Goal: Task Accomplishment & Management: Manage account settings

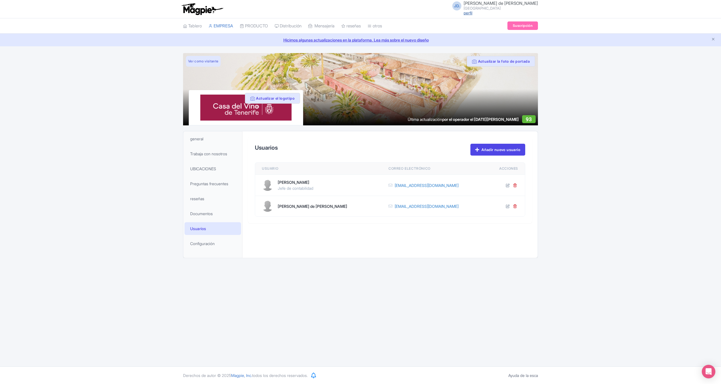
click at [472, 14] on link "perfil" at bounding box center [468, 12] width 9 height 5
click at [209, 244] on span "Configuración" at bounding box center [202, 244] width 25 height 6
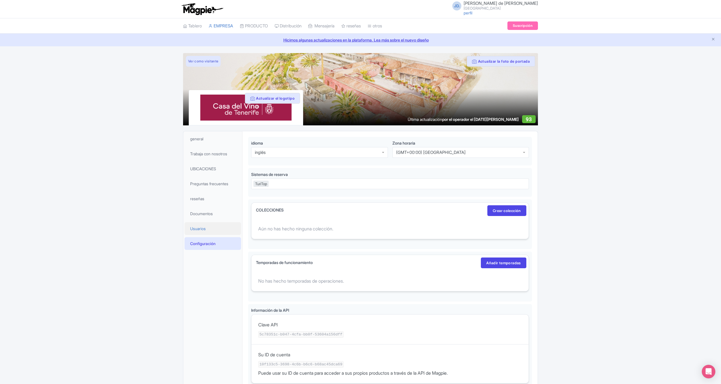
click at [198, 227] on span "Usuarios" at bounding box center [198, 229] width 16 height 6
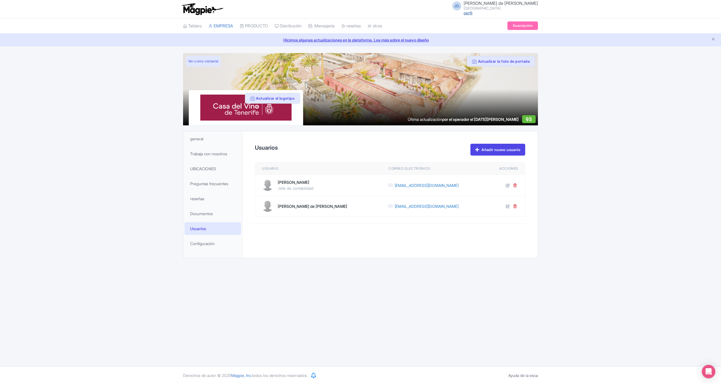
click at [472, 13] on link "perfil" at bounding box center [468, 12] width 9 height 5
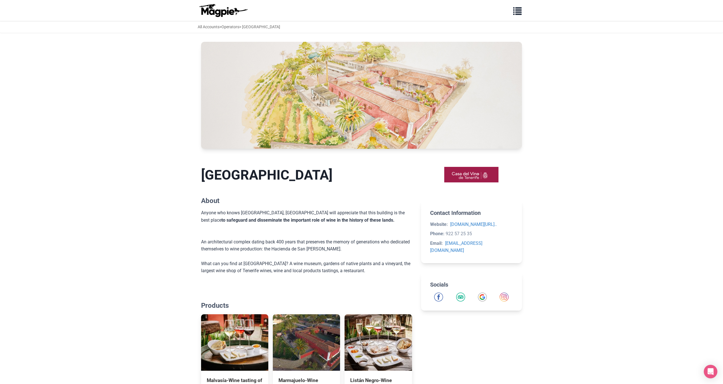
click at [515, 9] on span "button" at bounding box center [517, 10] width 8 height 8
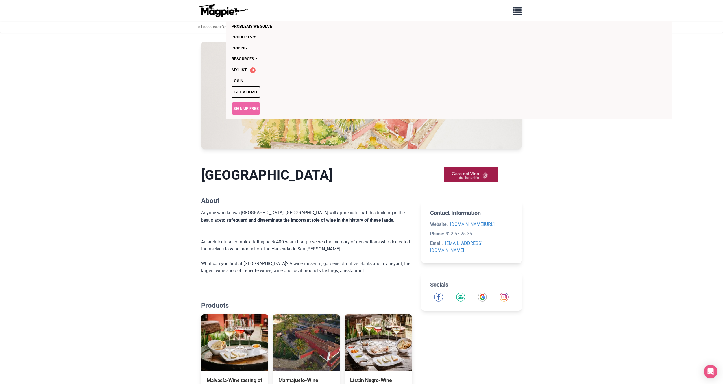
click at [76, 48] on body "Problems we solve Products Content Management and Distribution Magpie for Resel…" at bounding box center [361, 328] width 723 height 656
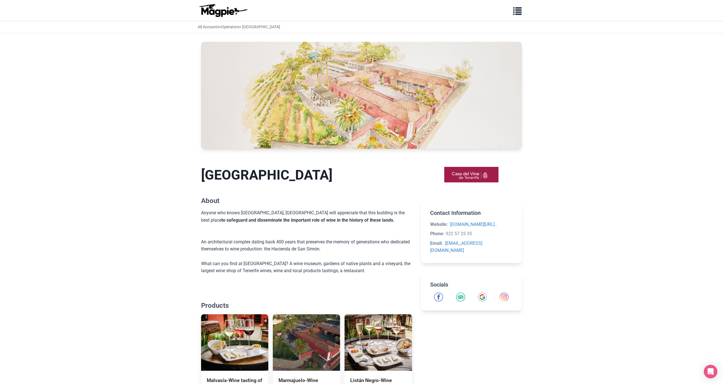
click at [513, 10] on button "button" at bounding box center [518, 10] width 16 height 13
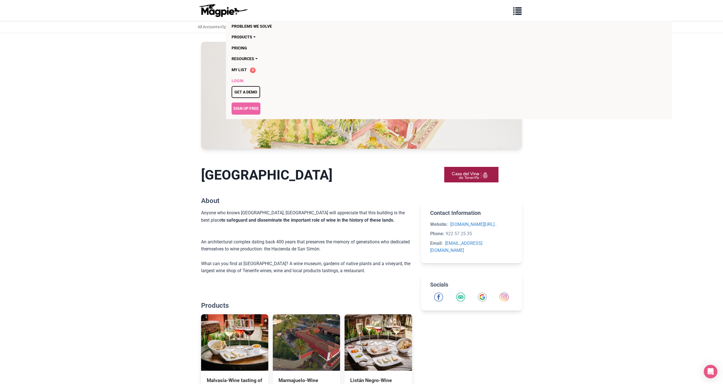
click at [240, 79] on link "Login" at bounding box center [417, 80] width 370 height 11
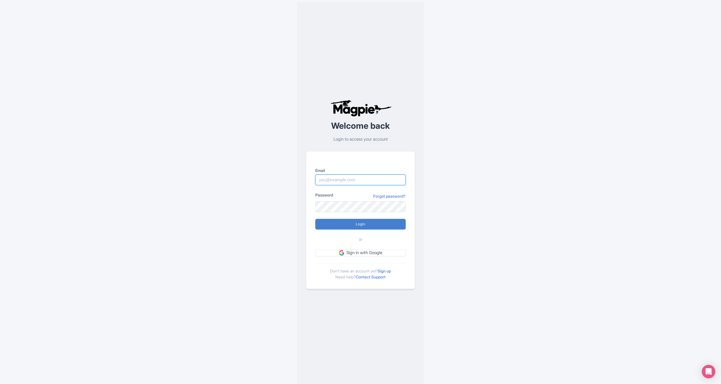
type input "[EMAIL_ADDRESS][DOMAIN_NAME]"
click at [353, 226] on input "Login" at bounding box center [360, 224] width 90 height 11
type input "Logging in..."
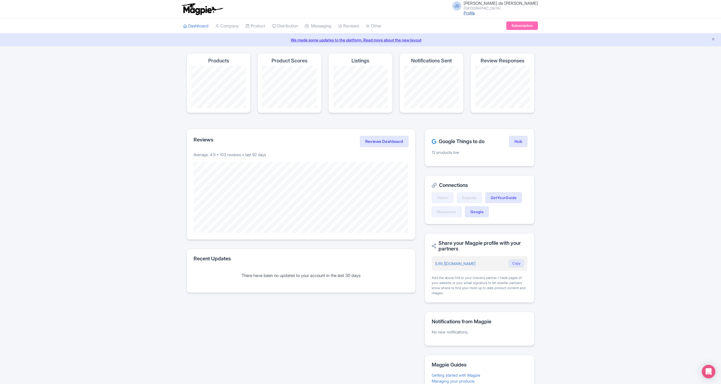
click at [475, 11] on link "Profile" at bounding box center [469, 12] width 11 height 5
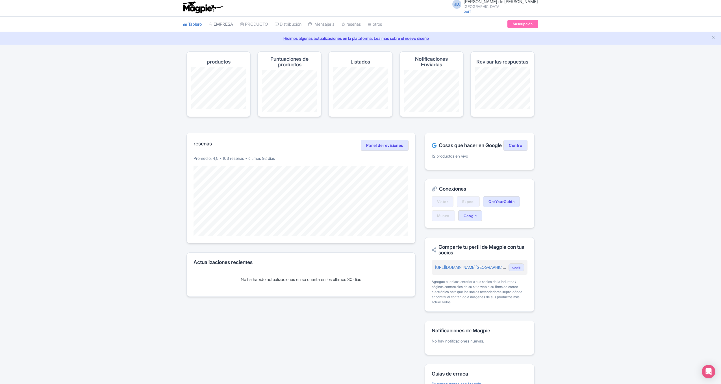
click at [230, 25] on link "EMPRESA" at bounding box center [220, 25] width 25 height 16
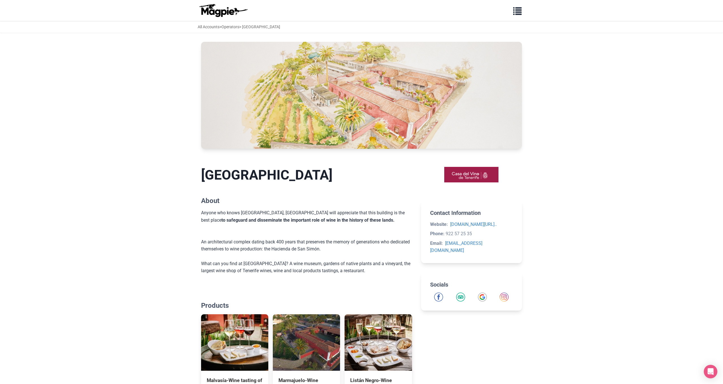
click at [514, 12] on span "button" at bounding box center [517, 10] width 8 height 8
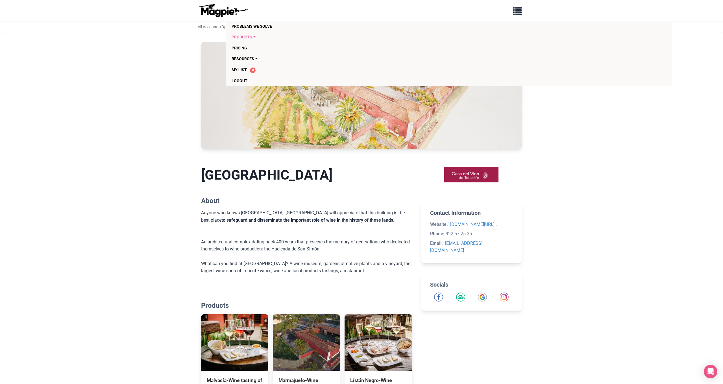
click at [243, 35] on link "Products" at bounding box center [417, 37] width 370 height 11
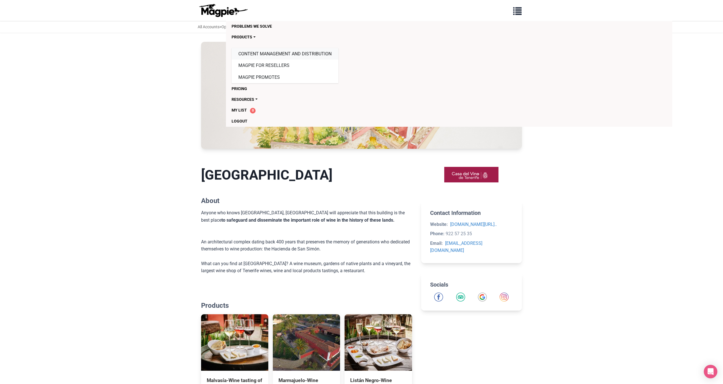
click at [267, 54] on link "Content Management and Distribution" at bounding box center [285, 54] width 107 height 12
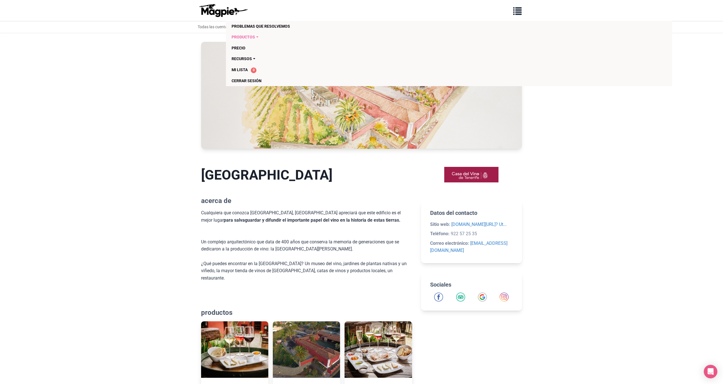
click at [257, 37] on link "productos" at bounding box center [417, 37] width 370 height 11
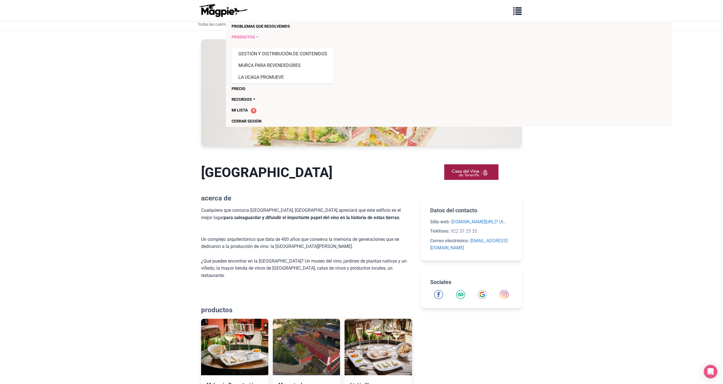
scroll to position [4, 0]
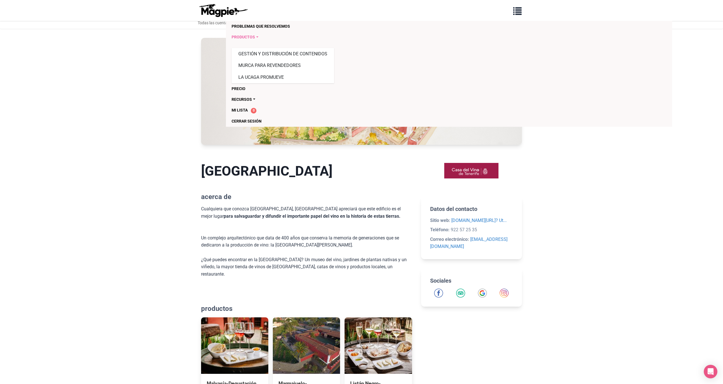
click at [257, 37] on link "productos" at bounding box center [417, 37] width 370 height 11
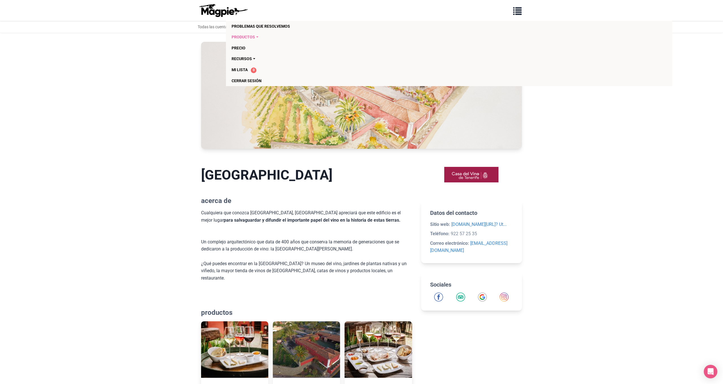
scroll to position [0, 0]
click at [242, 48] on link "PRECIO" at bounding box center [417, 48] width 370 height 11
click at [254, 58] on link "recursos" at bounding box center [417, 58] width 370 height 11
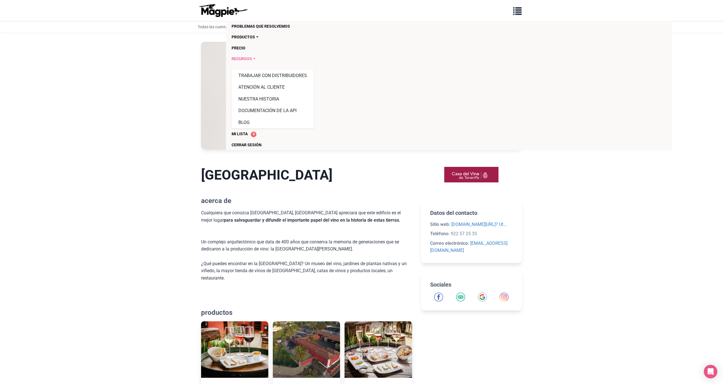
scroll to position [0, 0]
click at [289, 108] on link "DOCUMENTACIÓN DE LA API" at bounding box center [273, 111] width 82 height 12
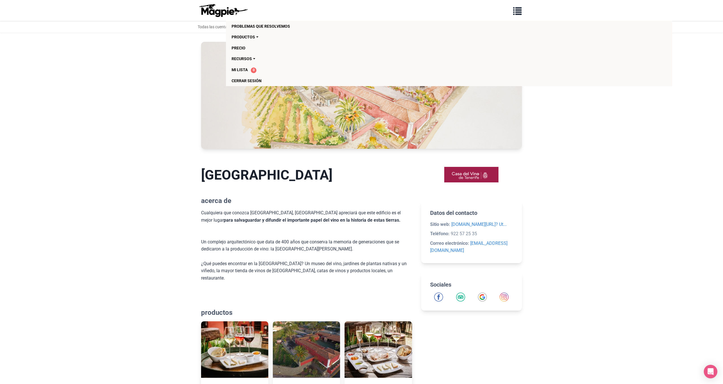
click at [27, 134] on body "PROBLEMAS QUE RESOLVEMOS productos GESTIÓN Y DISTRIBUCIÓN DE CONTENIDOS MURCA P…" at bounding box center [361, 339] width 723 height 678
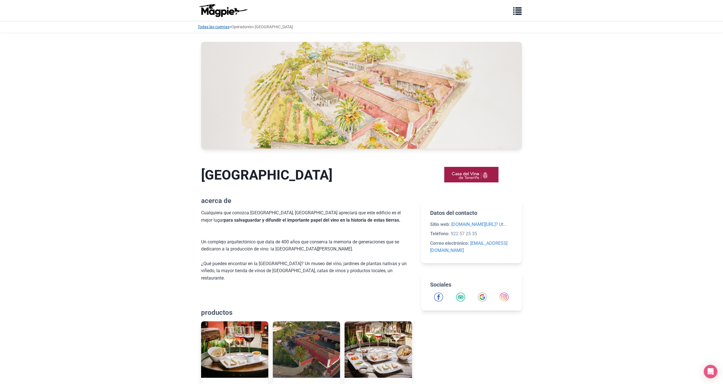
click at [211, 27] on link "Todas las cuentas" at bounding box center [214, 27] width 32 height 5
click at [251, 26] on link "Operadores" at bounding box center [241, 27] width 21 height 5
click at [513, 8] on button "button" at bounding box center [518, 10] width 16 height 13
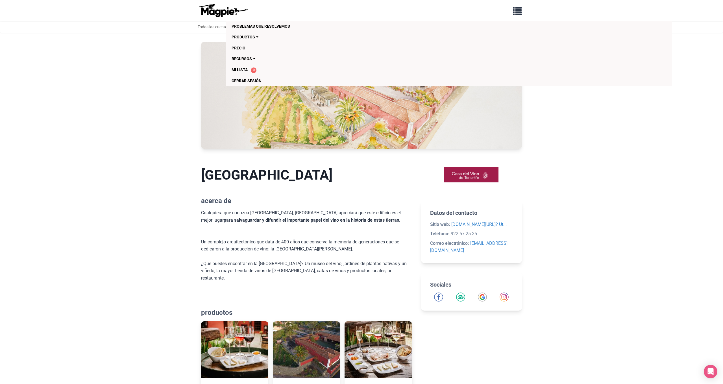
click at [94, 51] on body "PROBLEMAS QUE RESOLVEMOS productos GESTIÓN Y DISTRIBUCIÓN DE CONTENIDOS MURCA P…" at bounding box center [361, 339] width 723 height 678
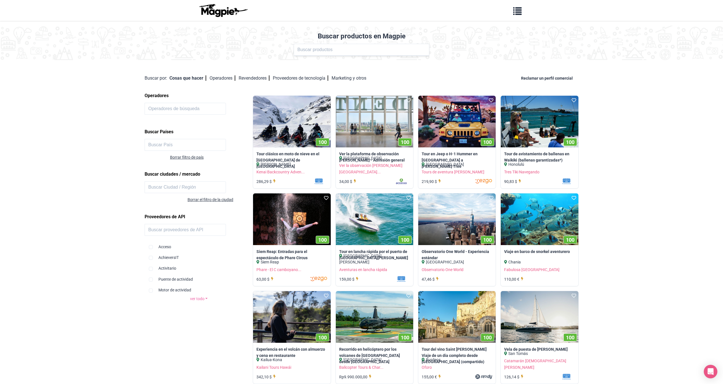
scroll to position [3, 0]
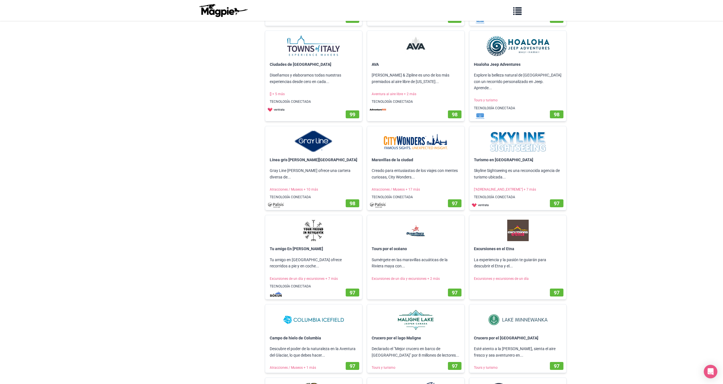
scroll to position [123, 0]
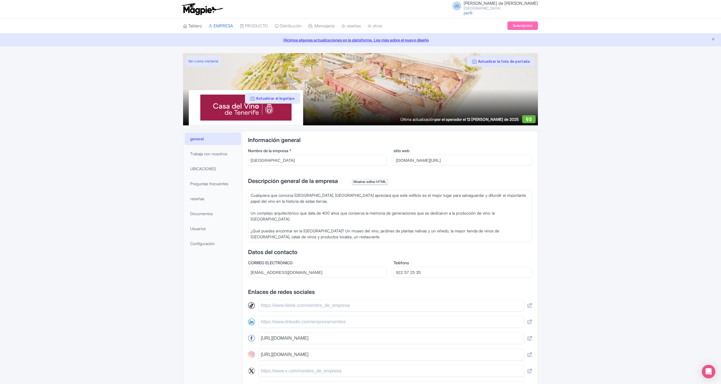
click at [197, 25] on link "Tablero" at bounding box center [192, 26] width 19 height 16
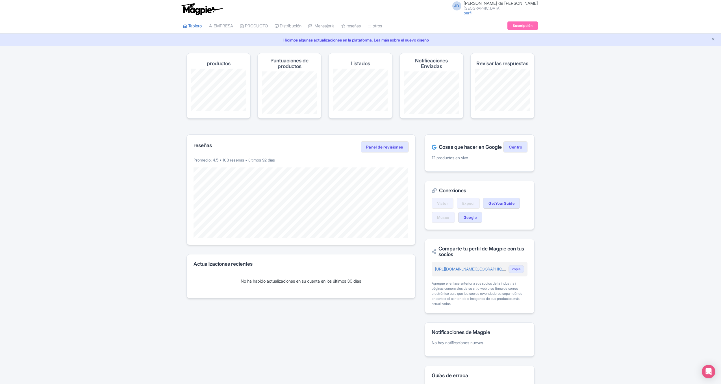
click at [523, 24] on link "Suscripción" at bounding box center [522, 25] width 31 height 8
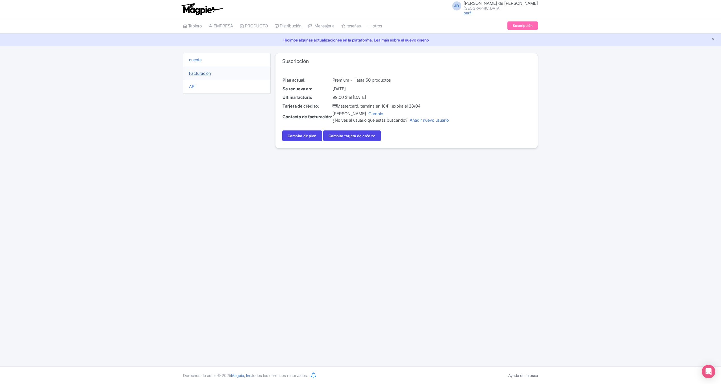
click at [205, 72] on link "Facturación" at bounding box center [200, 73] width 22 height 5
click at [369, 113] on td "Laura González Gallardo Cambio ¿No ves al usuario que estás buscando? Añadir nu…" at bounding box center [390, 116] width 117 height 13
click at [193, 88] on link "API" at bounding box center [192, 86] width 6 height 5
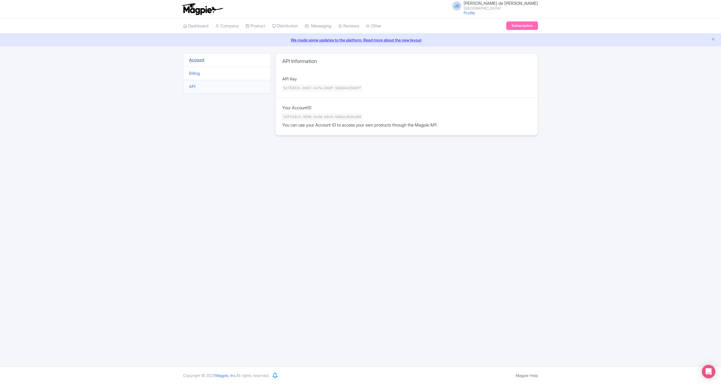
click at [197, 60] on link "Account" at bounding box center [197, 59] width 16 height 5
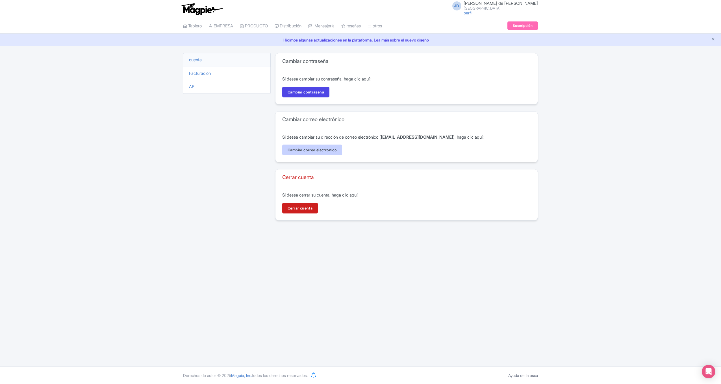
click at [309, 150] on link "Cambiar correo electrónico" at bounding box center [312, 150] width 60 height 11
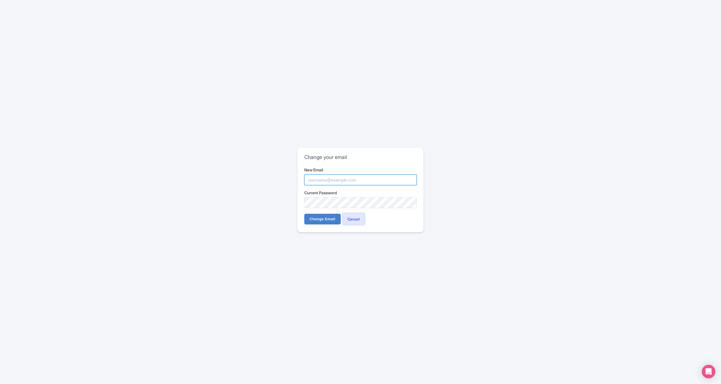
click at [309, 181] on input "New Email" at bounding box center [360, 180] width 112 height 11
paste input "jefaturacontabilidad@teneriferural.org"
type input "jefaturacontabilidad@teneriferural.org"
click at [318, 219] on input "Change Email" at bounding box center [322, 219] width 36 height 11
click at [320, 218] on input "Change Email" at bounding box center [322, 219] width 36 height 11
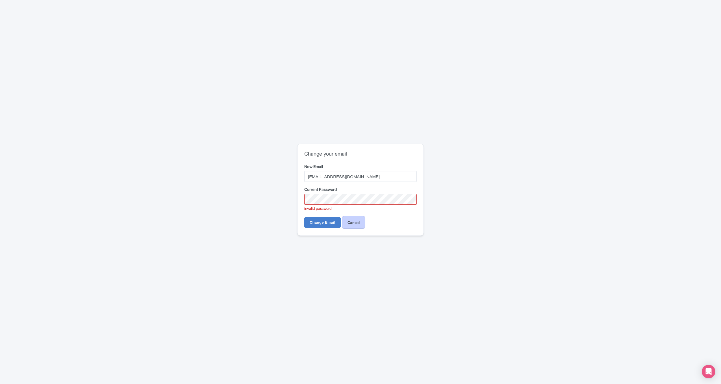
click at [361, 224] on link "Cancel" at bounding box center [354, 222] width 24 height 13
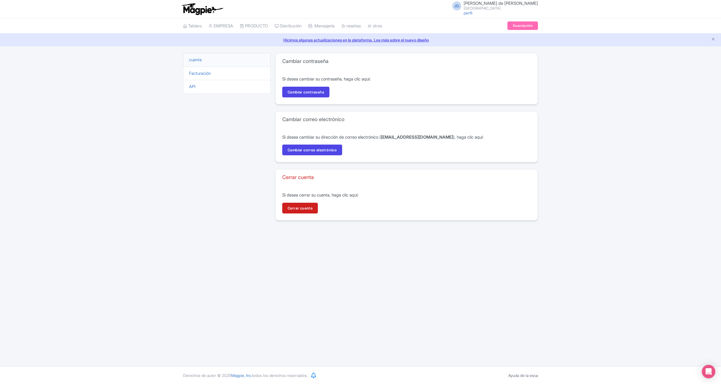
click at [501, 3] on span "[PERSON_NAME] de [PERSON_NAME]" at bounding box center [501, 3] width 74 height 5
click at [311, 149] on link "Cambiar correo electrónico" at bounding box center [312, 150] width 60 height 11
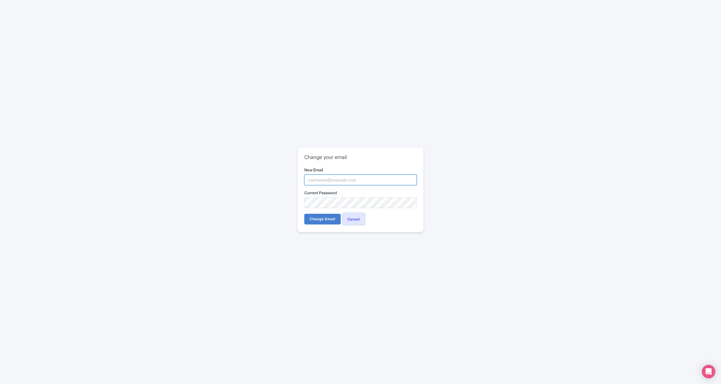
type input "[EMAIL_ADDRESS][DOMAIN_NAME]"
click at [323, 219] on input "Change Email" at bounding box center [322, 219] width 36 height 11
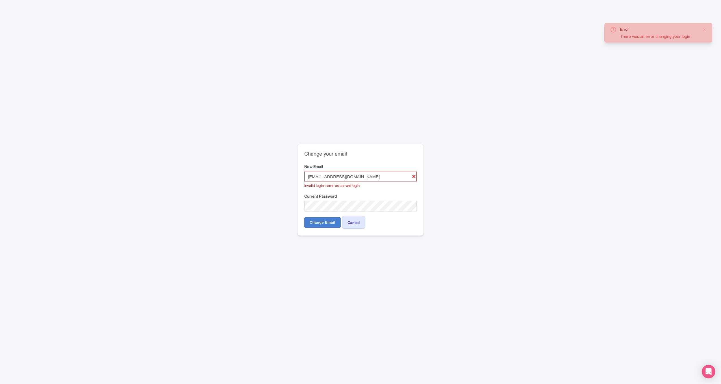
click at [226, 184] on div "Error There was an error changing your login Change your email New Email fundac…" at bounding box center [361, 192] width 362 height 101
click at [399, 175] on input "[EMAIL_ADDRESS][DOMAIN_NAME]" at bounding box center [360, 176] width 112 height 11
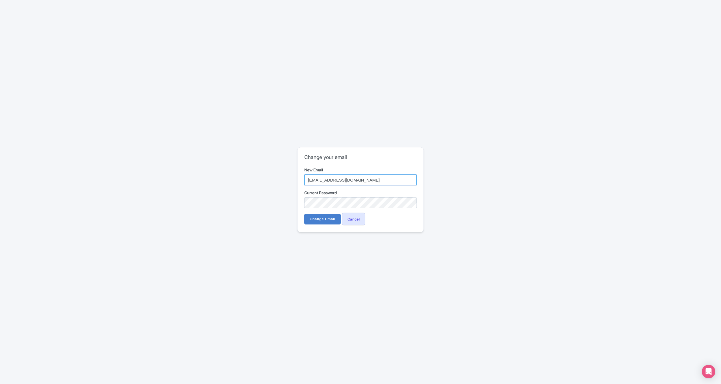
click at [382, 182] on input "[EMAIL_ADDRESS][DOMAIN_NAME]" at bounding box center [360, 180] width 112 height 11
click at [410, 181] on input "[EMAIL_ADDRESS][DOMAIN_NAME]" at bounding box center [360, 180] width 112 height 11
type input "[EMAIL_ADDRESS][DOMAIN_NAME]"
click at [301, 203] on div "Change your email New Email jefaturacontabilidad@teneriferural.org Current Pass…" at bounding box center [360, 189] width 126 height 85
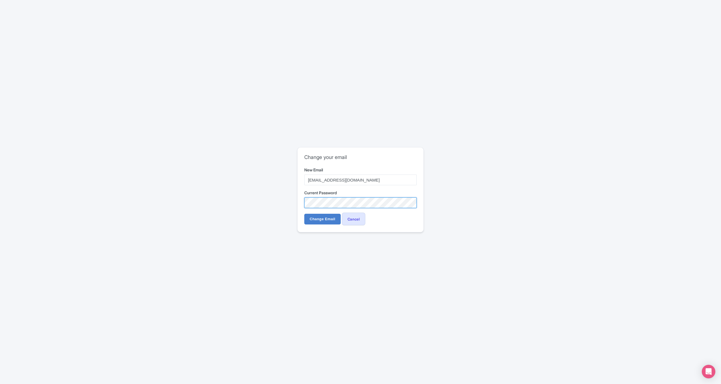
scroll to position [0, 0]
click at [319, 222] on input "Change Email" at bounding box center [322, 219] width 36 height 11
type input "[EMAIL_ADDRESS][DOMAIN_NAME]"
click at [318, 219] on input "Change Email" at bounding box center [322, 219] width 36 height 11
type input "[EMAIL_ADDRESS][DOMAIN_NAME]"
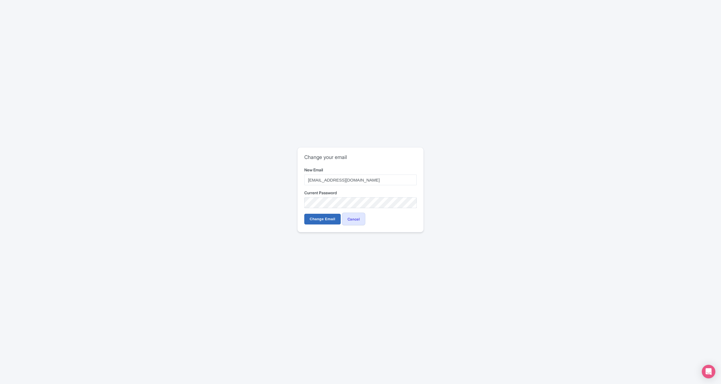
click at [323, 218] on input "Change Email" at bounding box center [322, 219] width 36 height 11
type input "jefaturacontabilidad@teneriferural.org"
click at [304, 204] on div "Change your email New Email jefaturacontabilidad@teneriferural.org Current Pass…" at bounding box center [360, 189] width 126 height 85
click at [321, 217] on input "Change Email" at bounding box center [322, 219] width 36 height 11
click at [232, 196] on div "Error There was an error changing your login Change your email New Email [EMAIL…" at bounding box center [361, 192] width 362 height 101
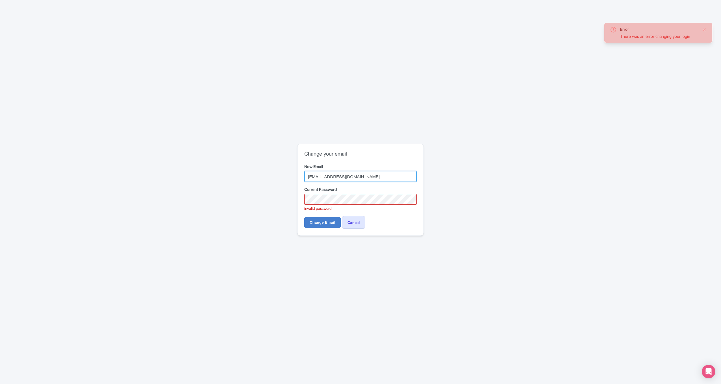
click at [372, 176] on input "[EMAIL_ADDRESS][DOMAIN_NAME]" at bounding box center [360, 176] width 112 height 11
click at [410, 176] on input "[EMAIL_ADDRESS][DOMAIN_NAME]" at bounding box center [360, 176] width 112 height 11
type input "[EMAIL_ADDRESS][DOMAIN_NAME]"
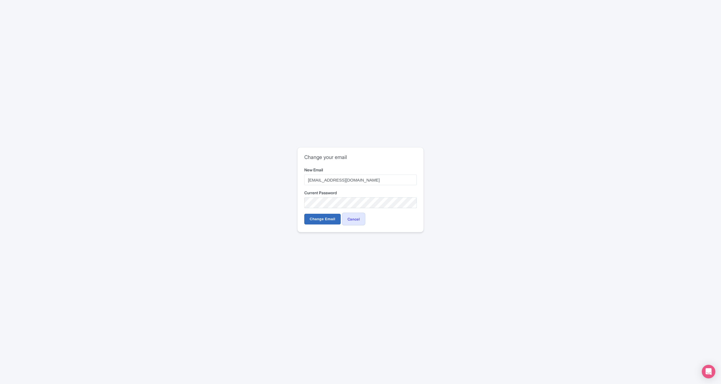
click at [315, 218] on input "Change Email" at bounding box center [322, 219] width 36 height 11
click at [284, 200] on div "Error There was an error changing your login Change your email New Email fundac…" at bounding box center [361, 192] width 362 height 95
click at [315, 220] on input "Change Email" at bounding box center [322, 219] width 36 height 11
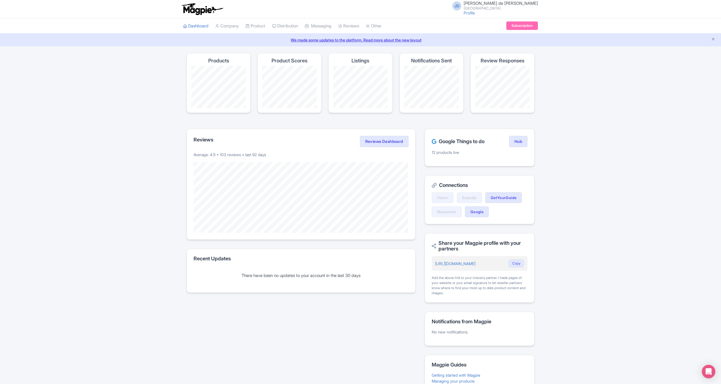
click at [524, 26] on link "Subscription" at bounding box center [522, 25] width 32 height 8
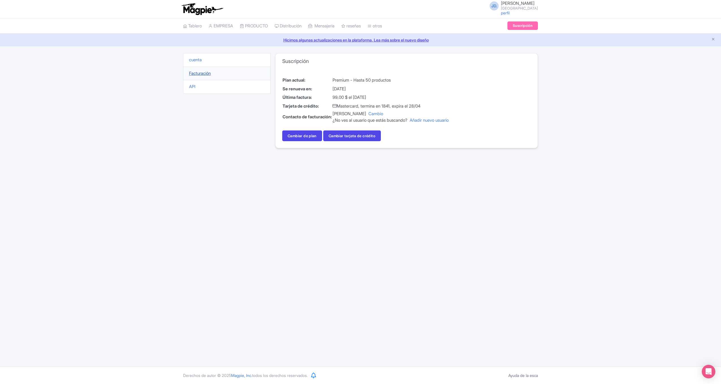
click at [207, 73] on link "Facturación" at bounding box center [200, 73] width 22 height 5
click at [194, 60] on link "cuenta" at bounding box center [195, 59] width 13 height 5
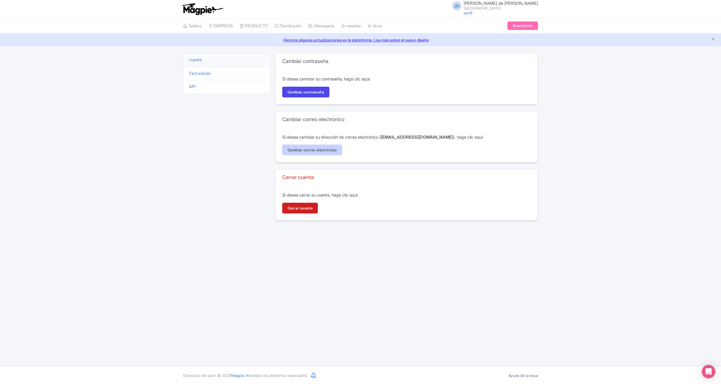
click at [303, 149] on link "Cambiar correo electrónico" at bounding box center [312, 150] width 60 height 11
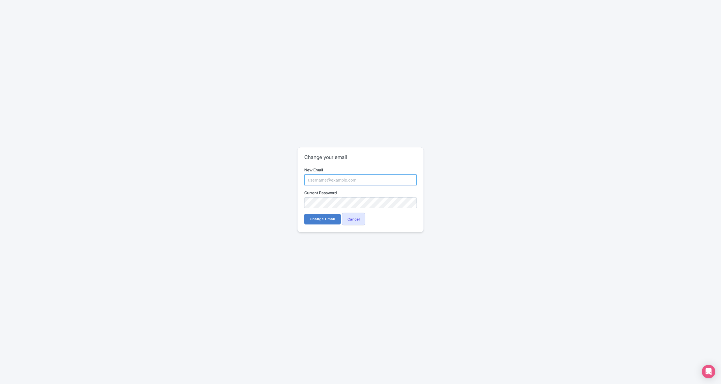
type input "[EMAIL_ADDRESS][DOMAIN_NAME]"
click at [326, 218] on input "Change Email" at bounding box center [322, 219] width 36 height 11
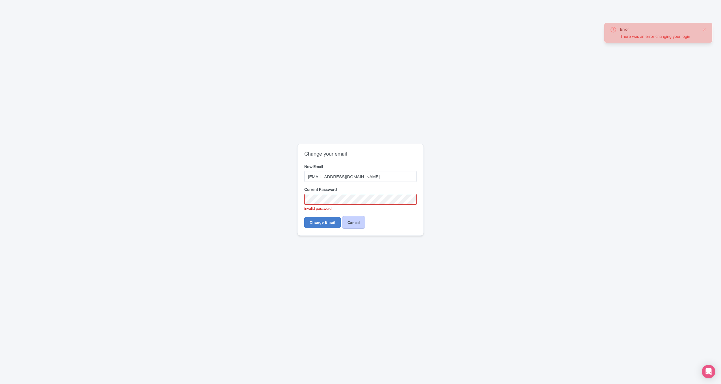
click at [353, 221] on link "Cancel" at bounding box center [354, 222] width 24 height 13
